Goal: Information Seeking & Learning: Learn about a topic

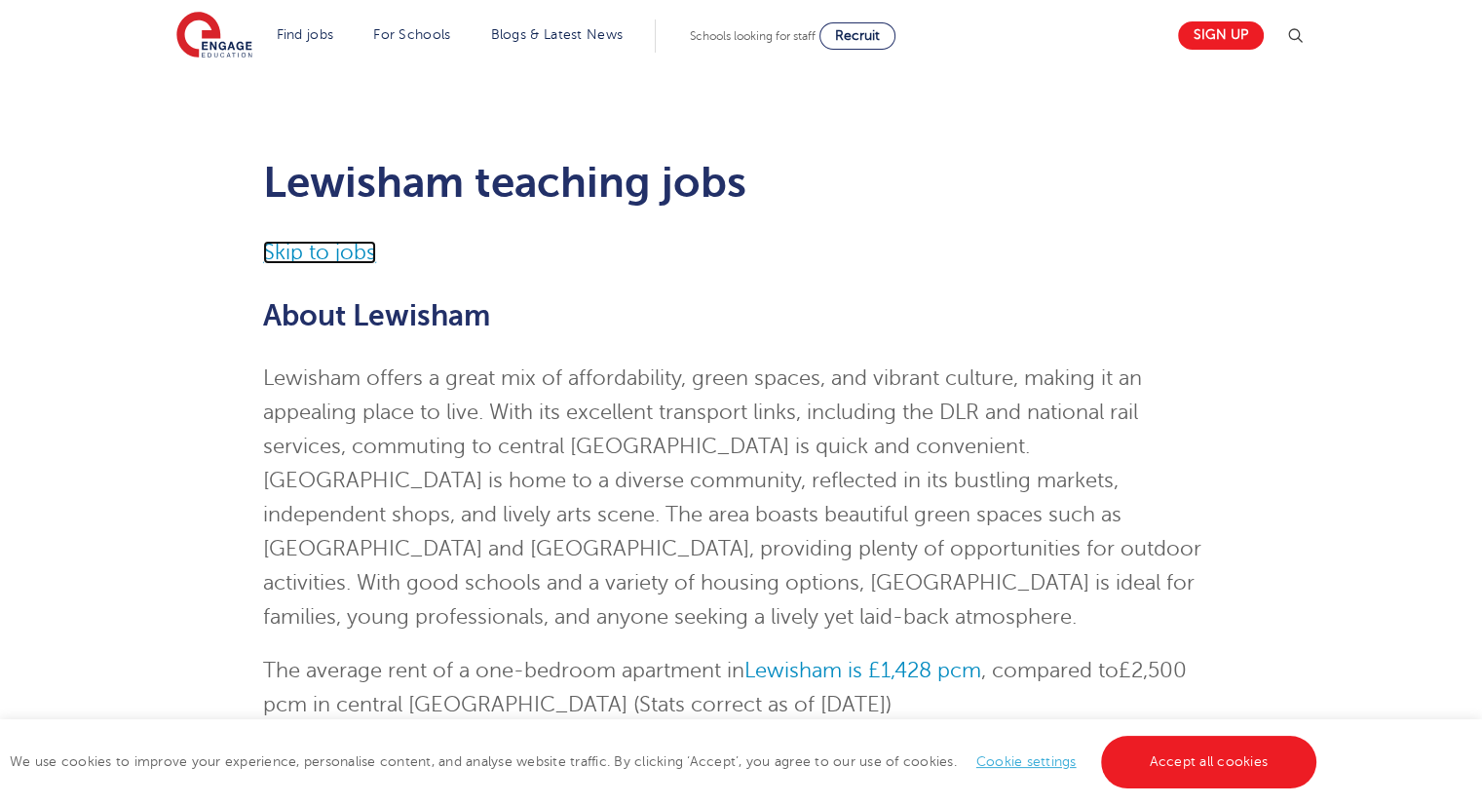
click at [345, 255] on link "Skip to jobs" at bounding box center [319, 252] width 113 height 23
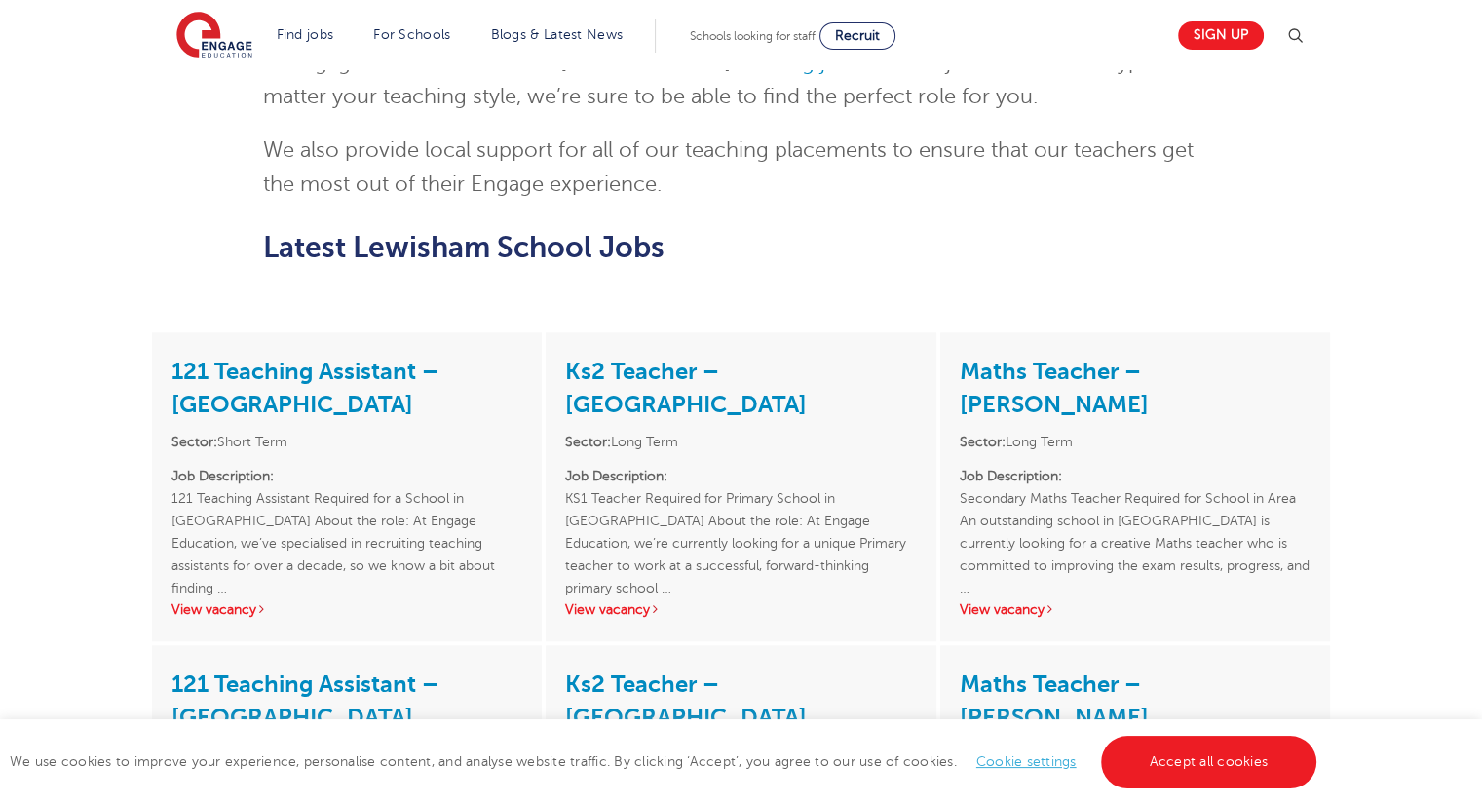
scroll to position [2223, 0]
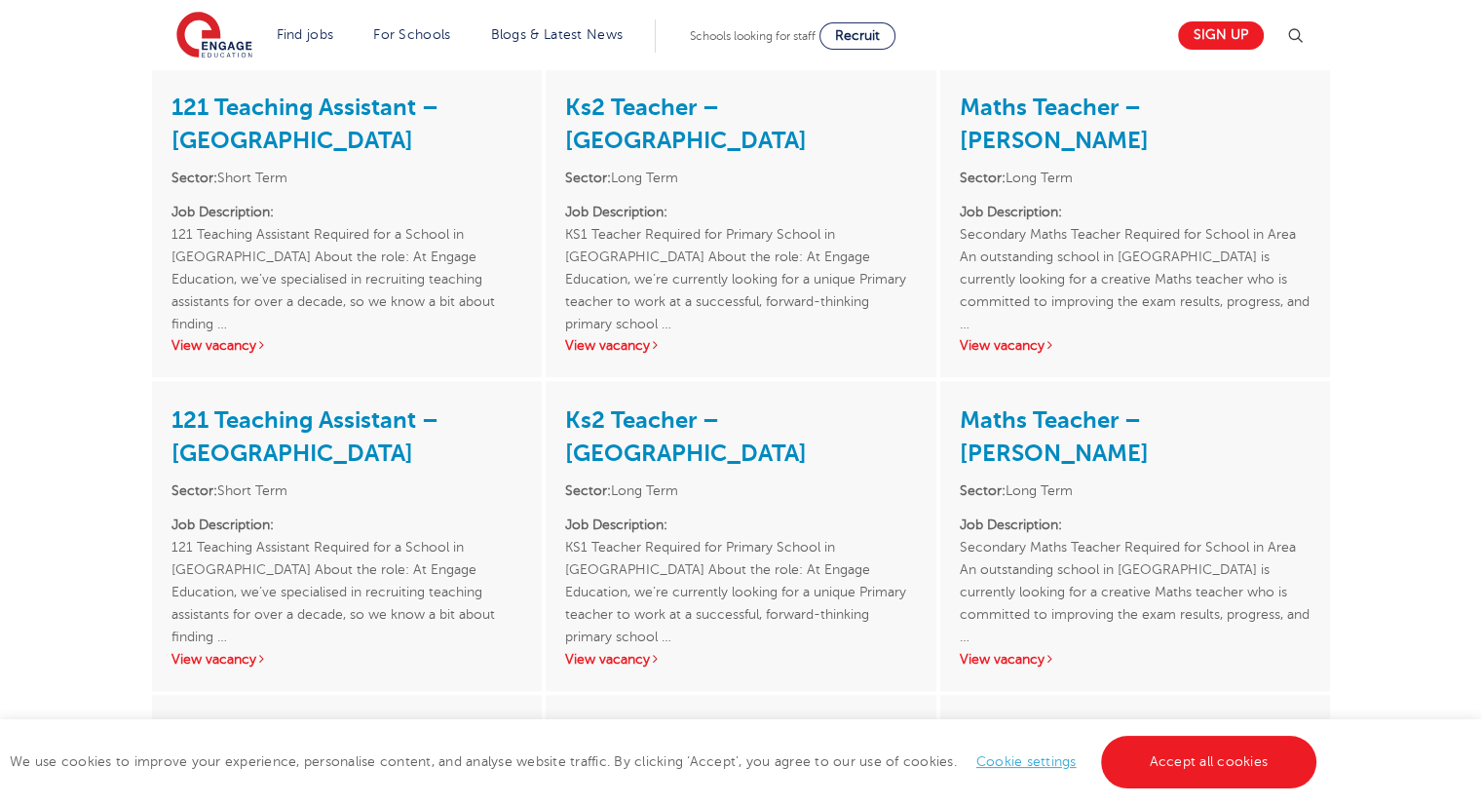
click at [266, 191] on div "121 Teaching Assistant – Lewisham Sector: Short Term Job Description: 121 Teach…" at bounding box center [347, 222] width 390 height 309
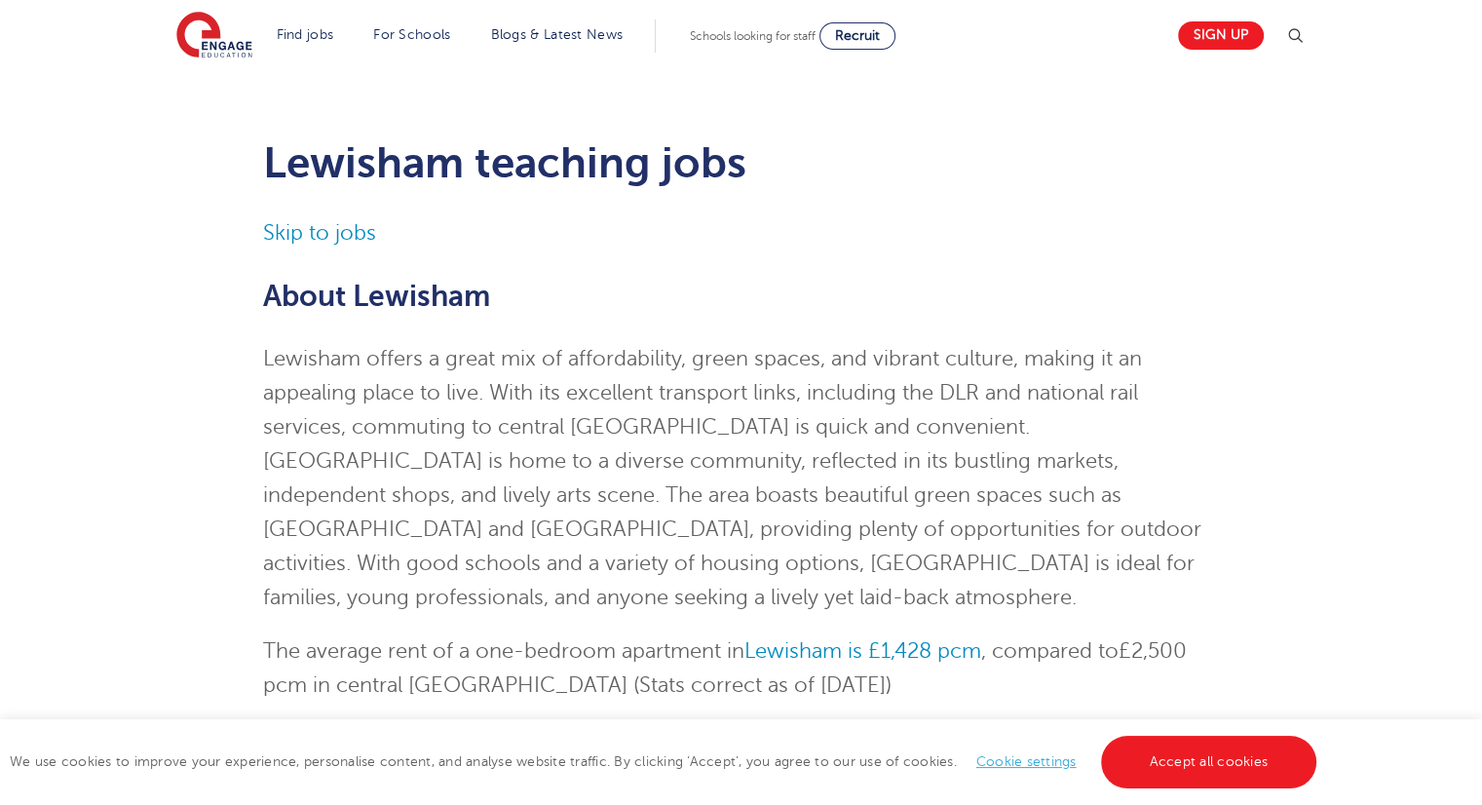
scroll to position [0, 0]
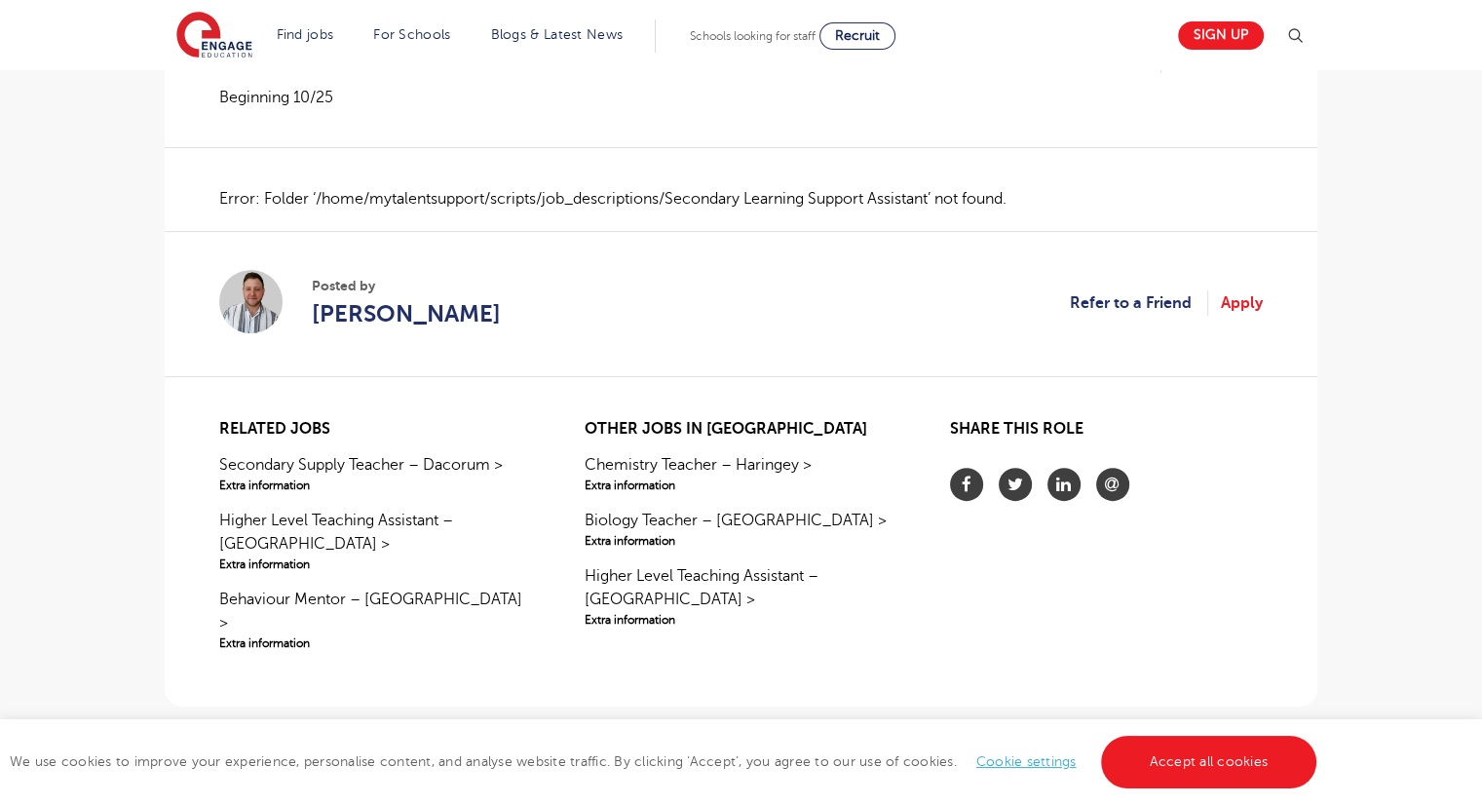
scroll to position [468, 0]
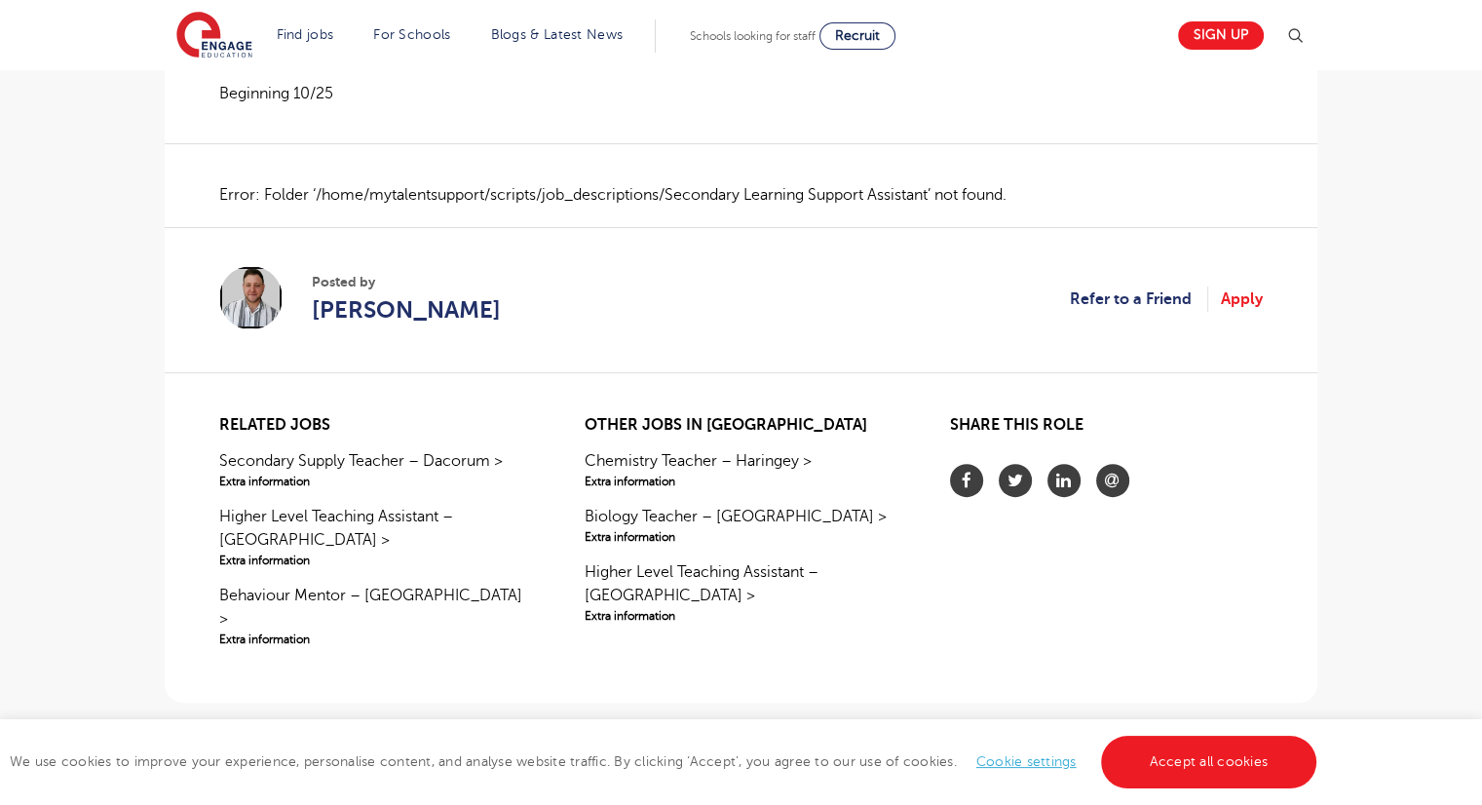
click at [244, 301] on img at bounding box center [250, 297] width 63 height 63
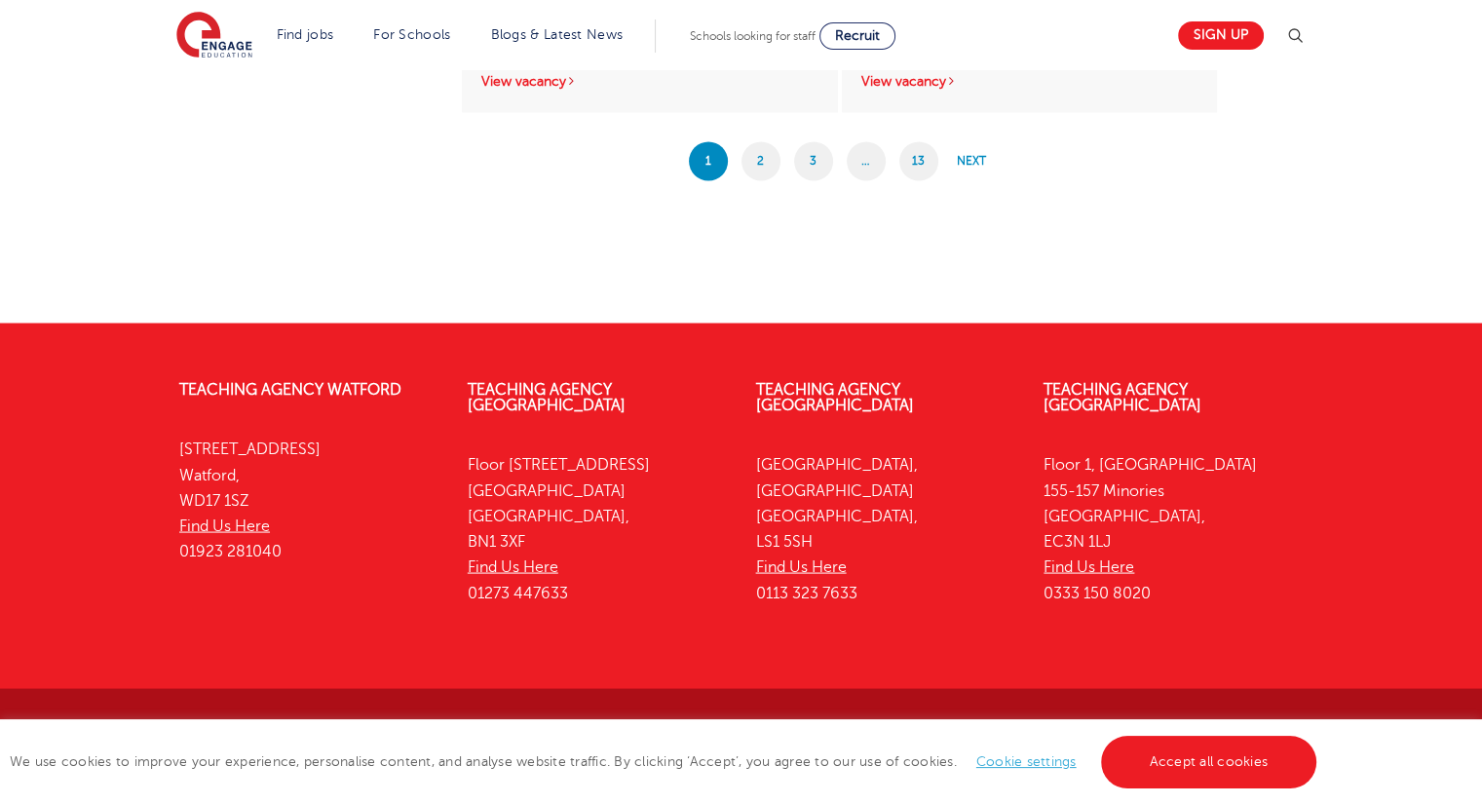
scroll to position [1005, 0]
